Goal: Browse casually

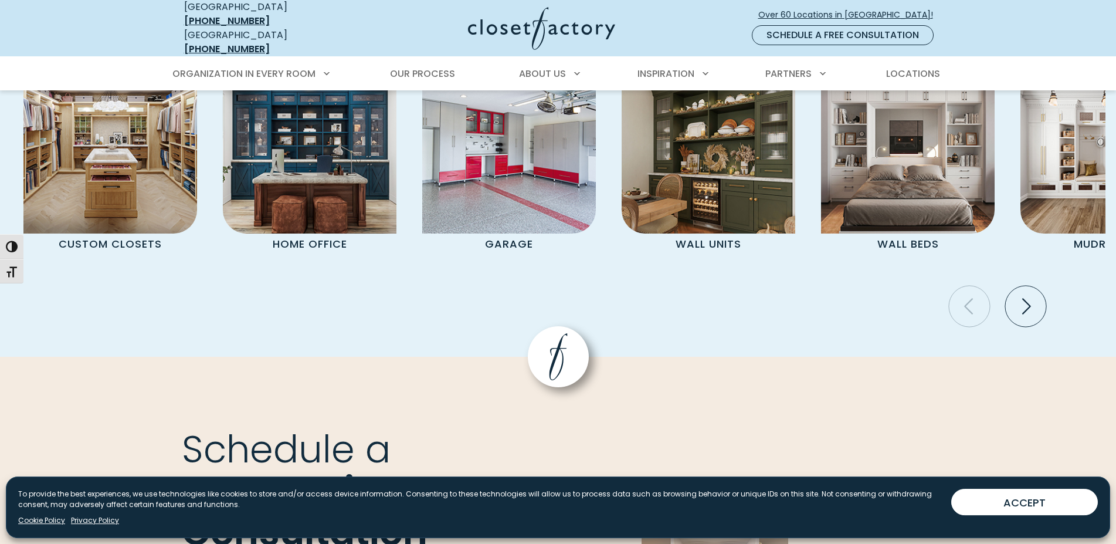
scroll to position [3590, 0]
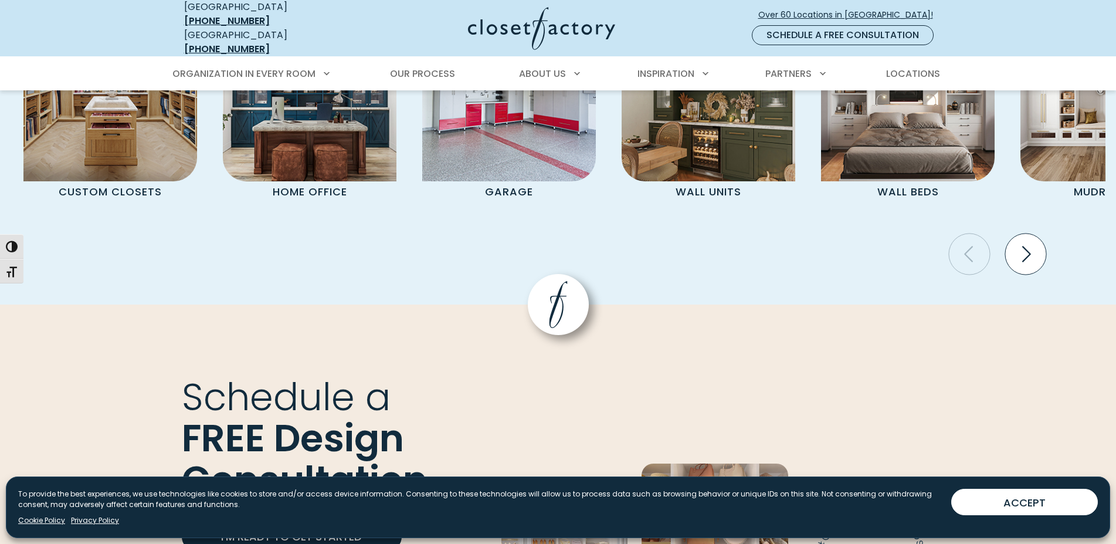
click at [1034, 233] on icon "Next slide" at bounding box center [1025, 253] width 41 height 41
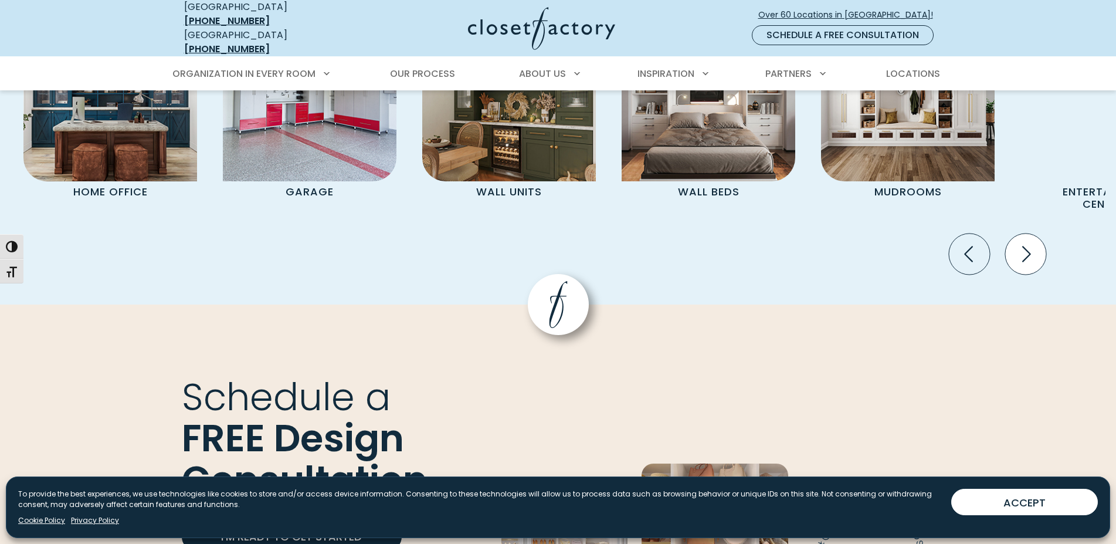
click at [1027, 233] on icon "Next slide" at bounding box center [1025, 253] width 41 height 41
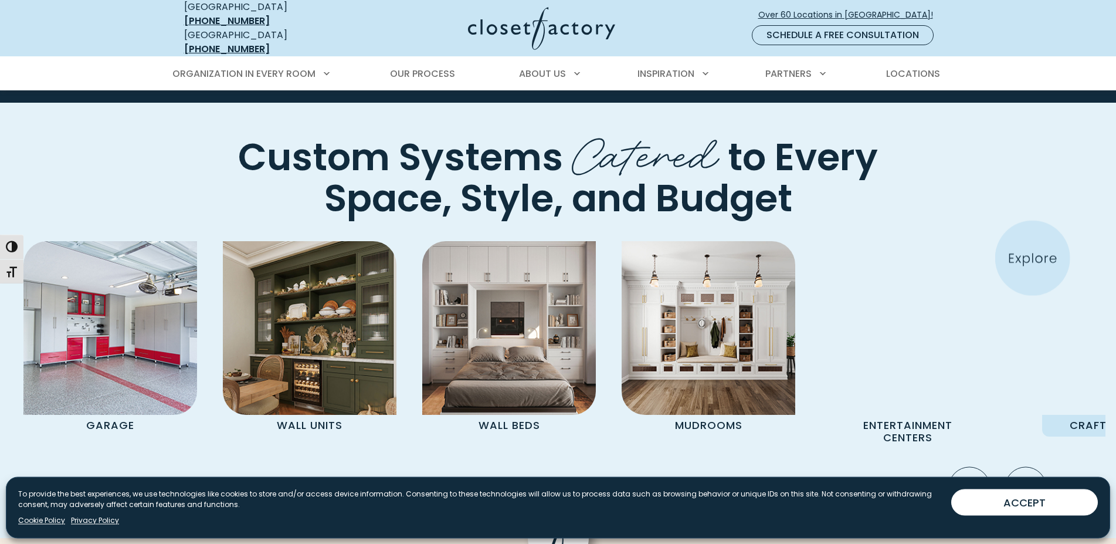
scroll to position [3350, 0]
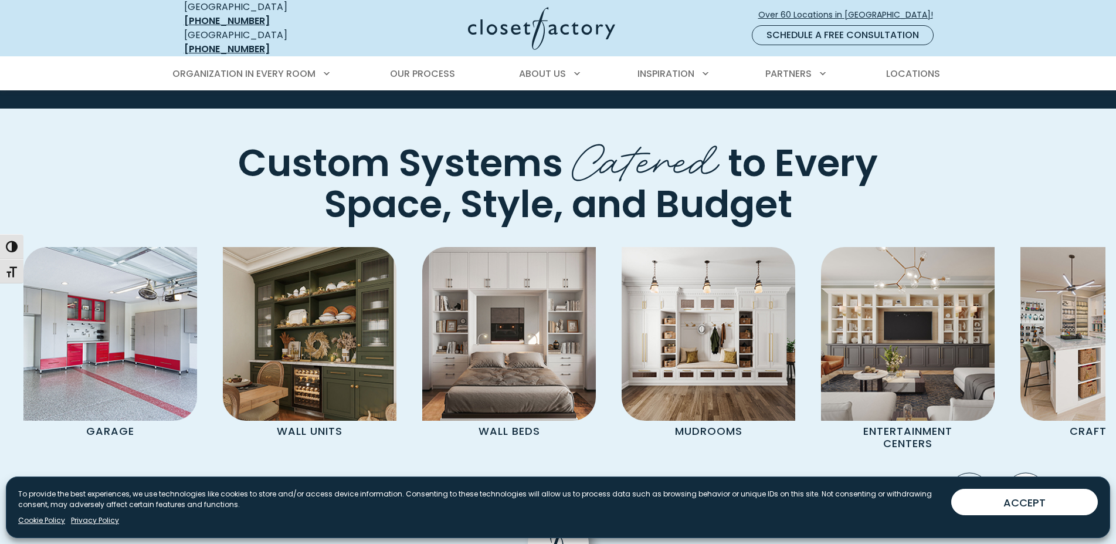
click at [1038, 472] on icon "Next slide" at bounding box center [1025, 492] width 41 height 41
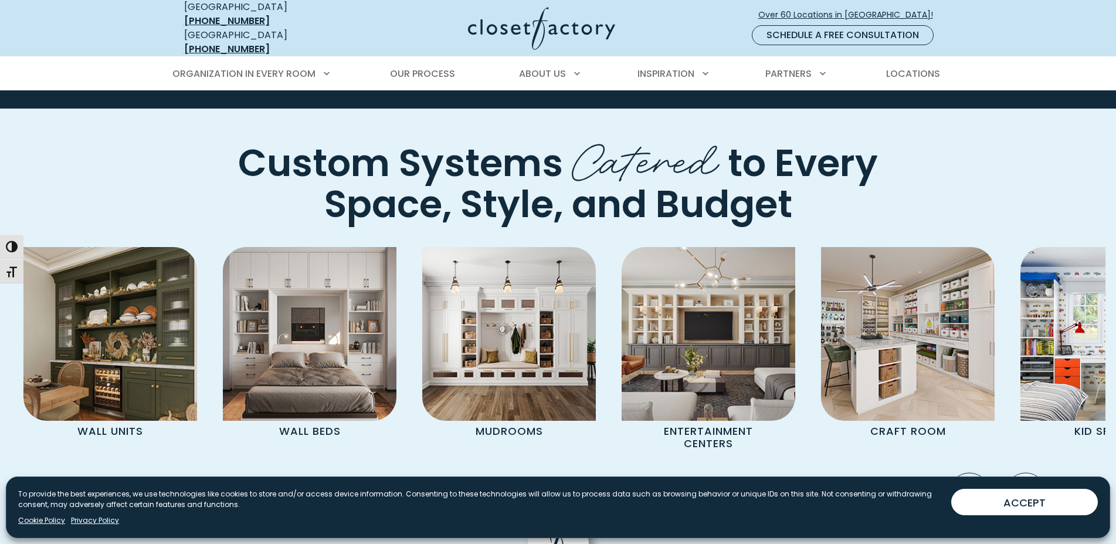
click at [1035, 472] on icon "Next slide" at bounding box center [1025, 492] width 41 height 41
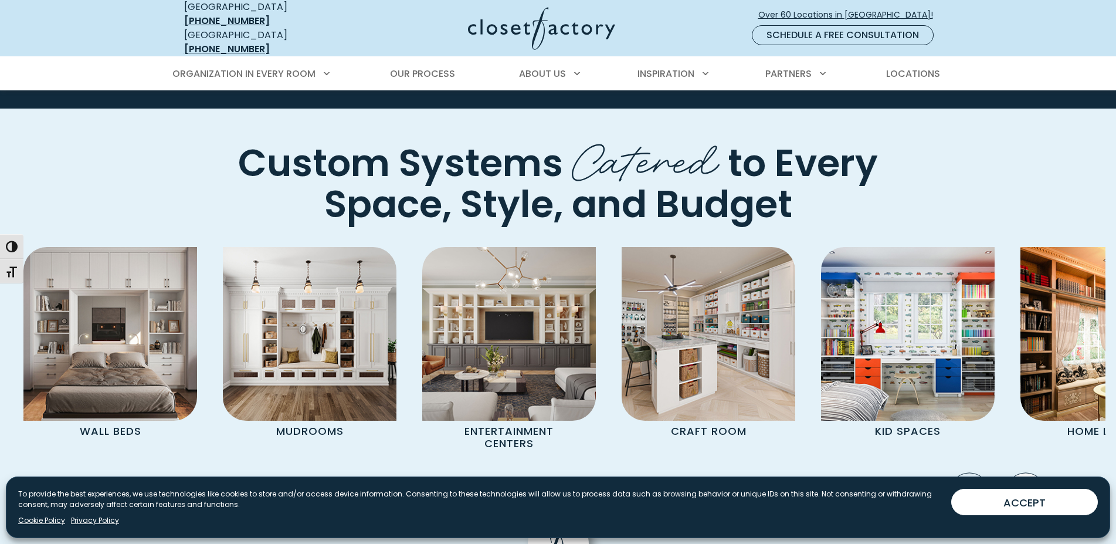
click at [1035, 472] on icon "Next slide" at bounding box center [1025, 492] width 41 height 41
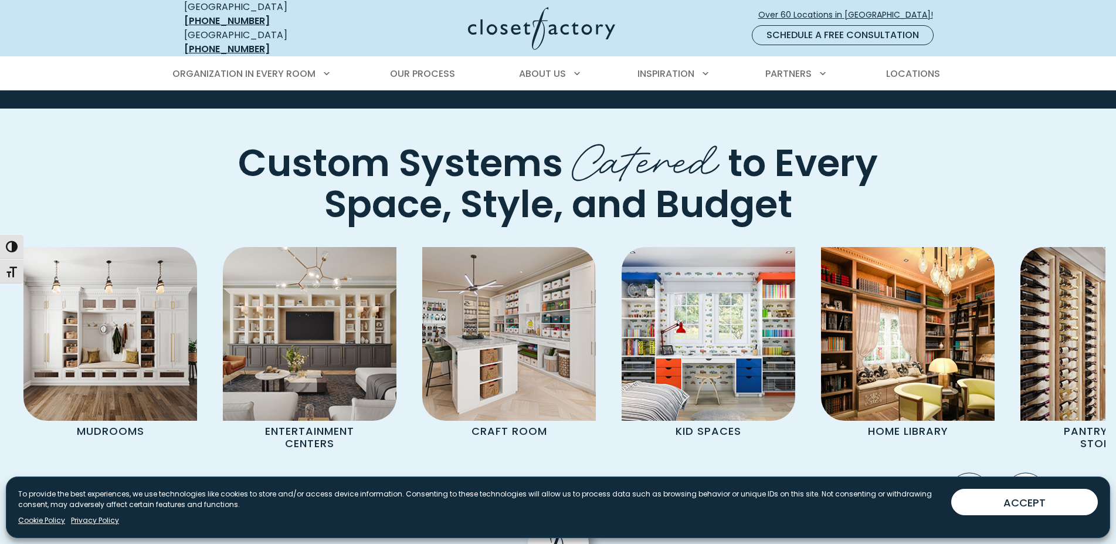
click at [1035, 472] on icon "Next slide" at bounding box center [1025, 492] width 41 height 41
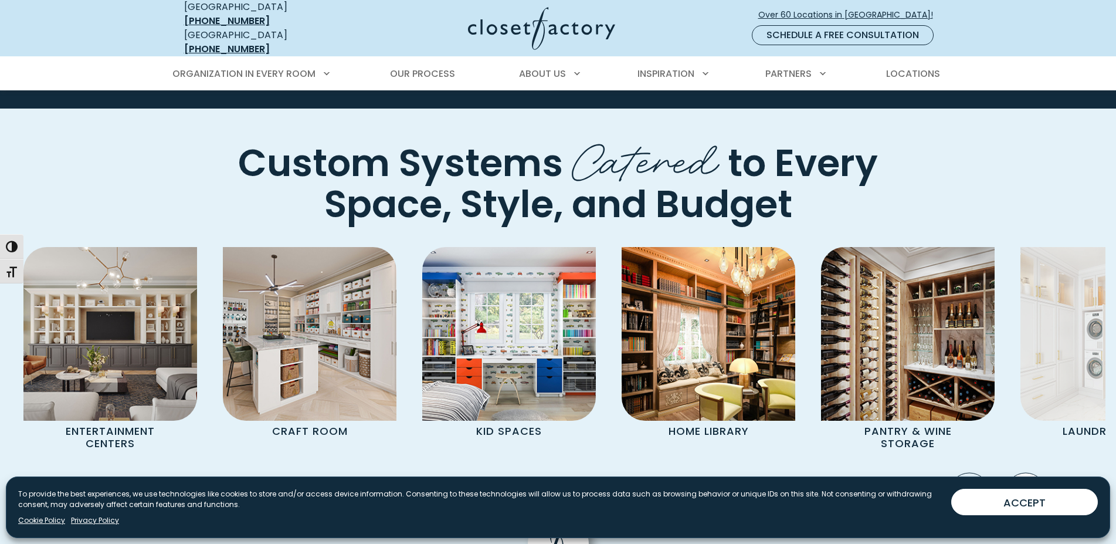
click at [1034, 472] on icon "Next slide" at bounding box center [1025, 492] width 41 height 41
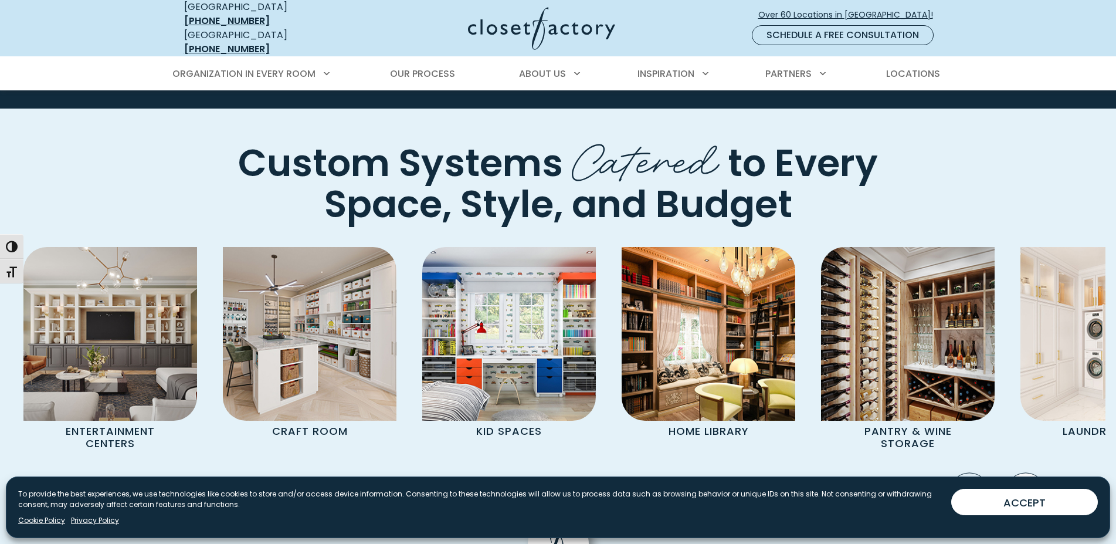
click at [1034, 472] on icon "Next slide" at bounding box center [1025, 492] width 41 height 41
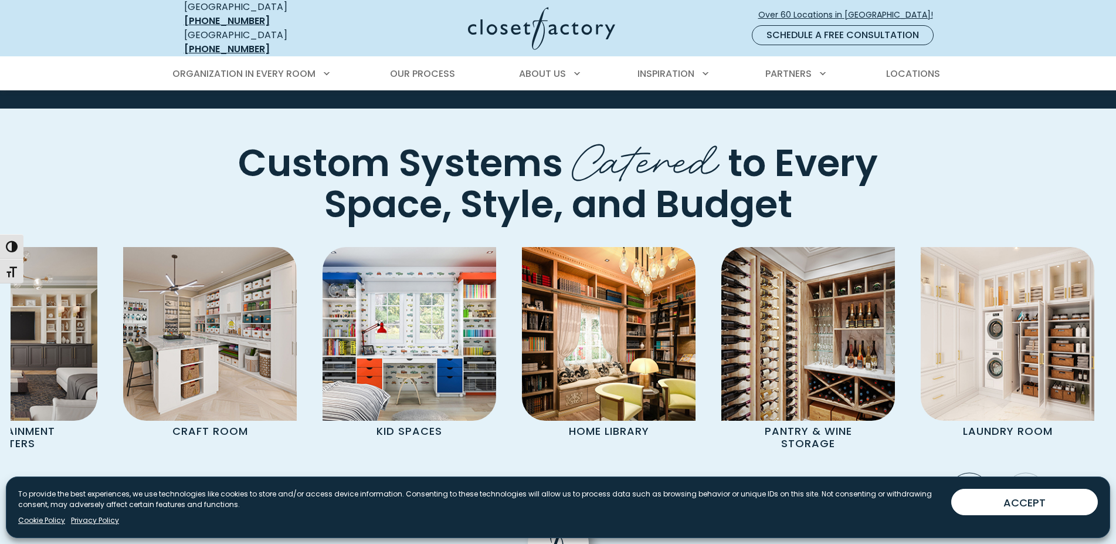
click at [1033, 472] on icon "Next slide" at bounding box center [1025, 492] width 41 height 41
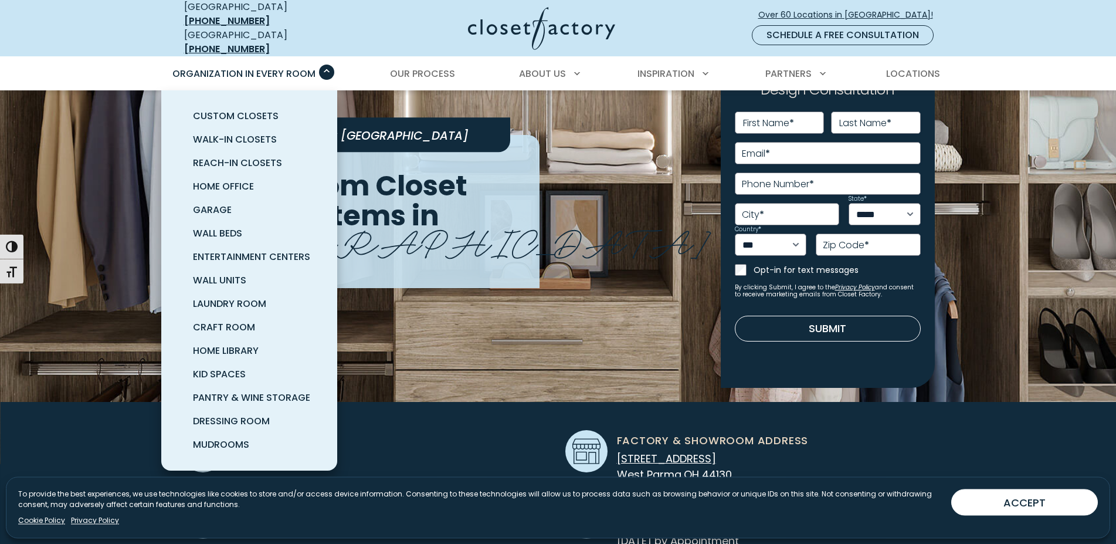
scroll to position [0, 0]
